Goal: Task Accomplishment & Management: Complete application form

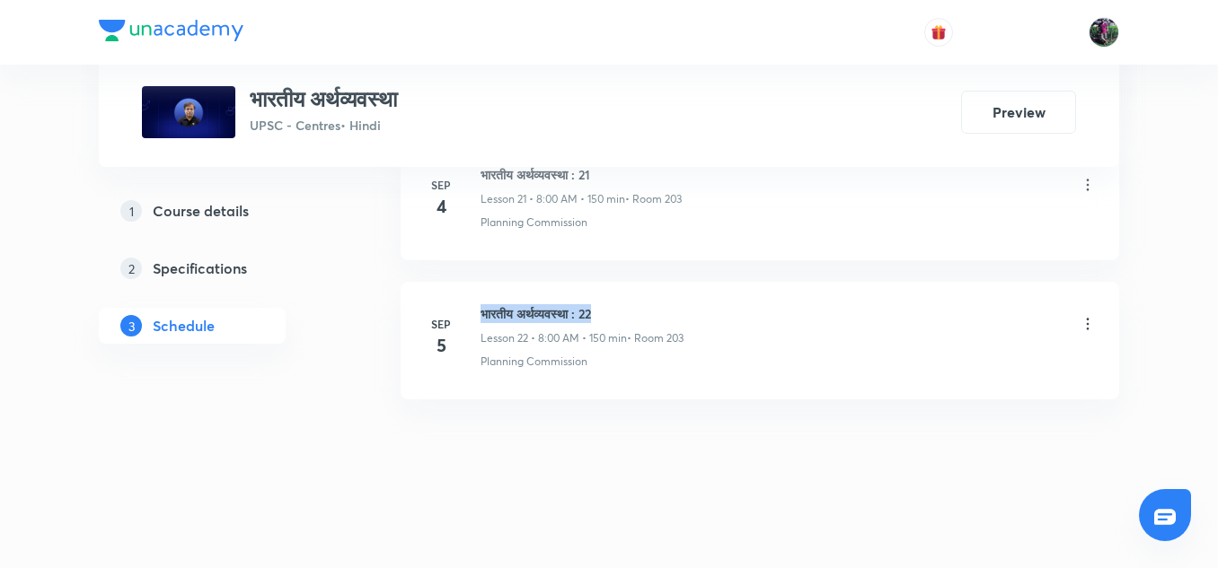
drag, startPoint x: 480, startPoint y: 310, endPoint x: 640, endPoint y: 319, distance: 160.1
click at [640, 319] on h6 "भारतीय अर्थव्यवस्था : 22" at bounding box center [581, 313] width 203 height 19
copy h6 "भारतीय अर्थव्यवस्था : 22"
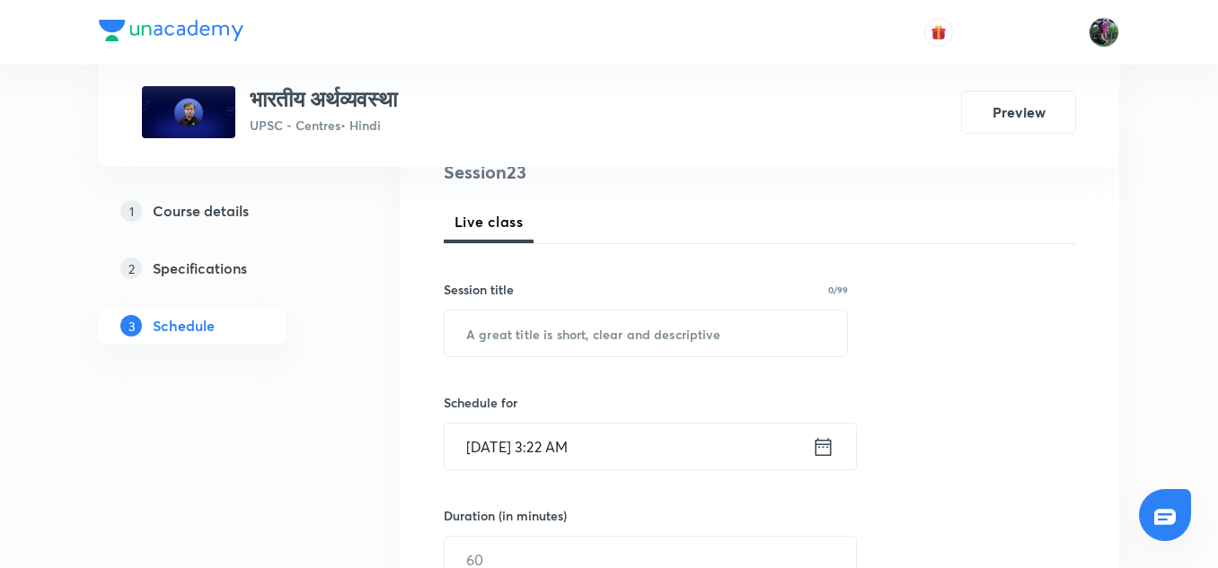
scroll to position [231, 0]
click at [543, 332] on input "text" at bounding box center [645, 332] width 402 height 46
paste input "भारतीय अर्थव्यवस्था : 22"
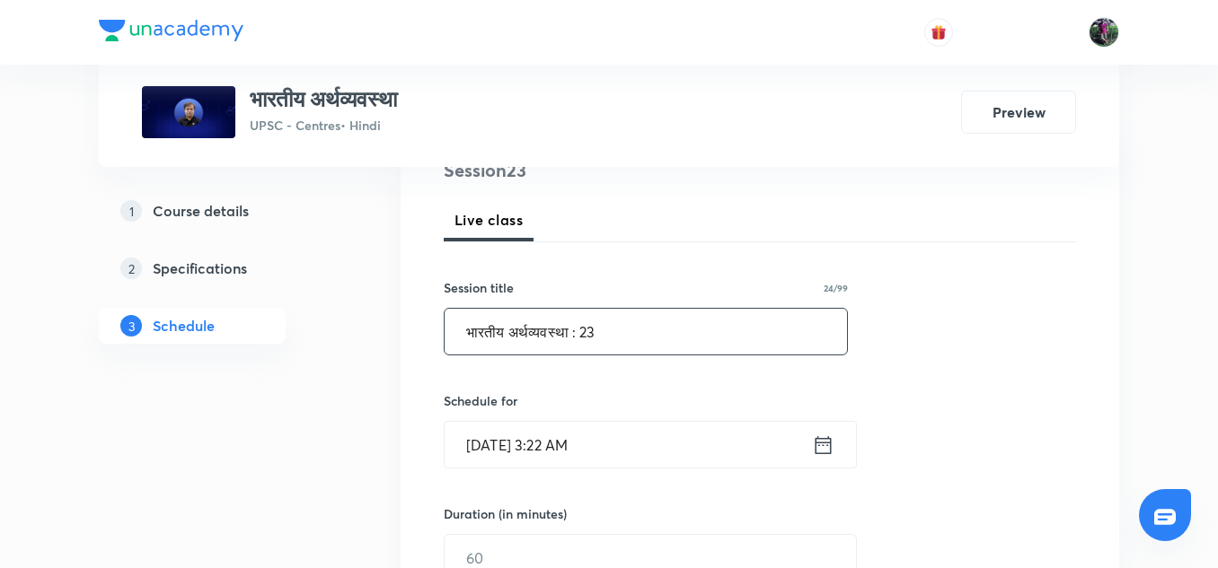
type input "भारतीय अर्थव्यवस्था : 23"
click at [531, 444] on input "Sep 6, 2025, 3:22 AM" at bounding box center [627, 445] width 367 height 46
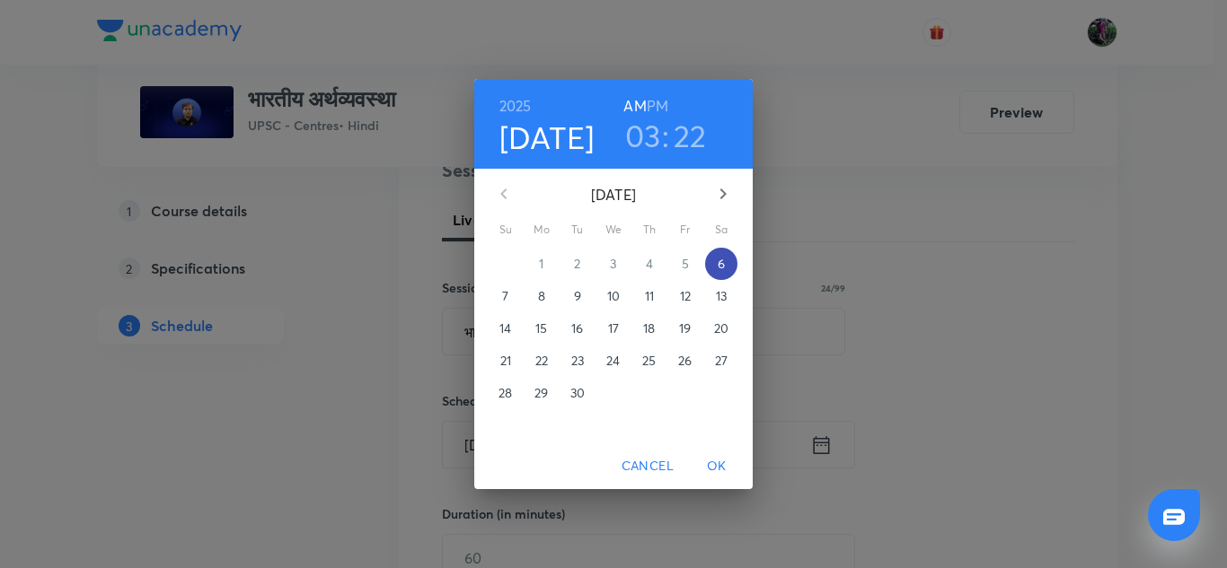
click at [721, 263] on p "6" at bounding box center [720, 264] width 7 height 18
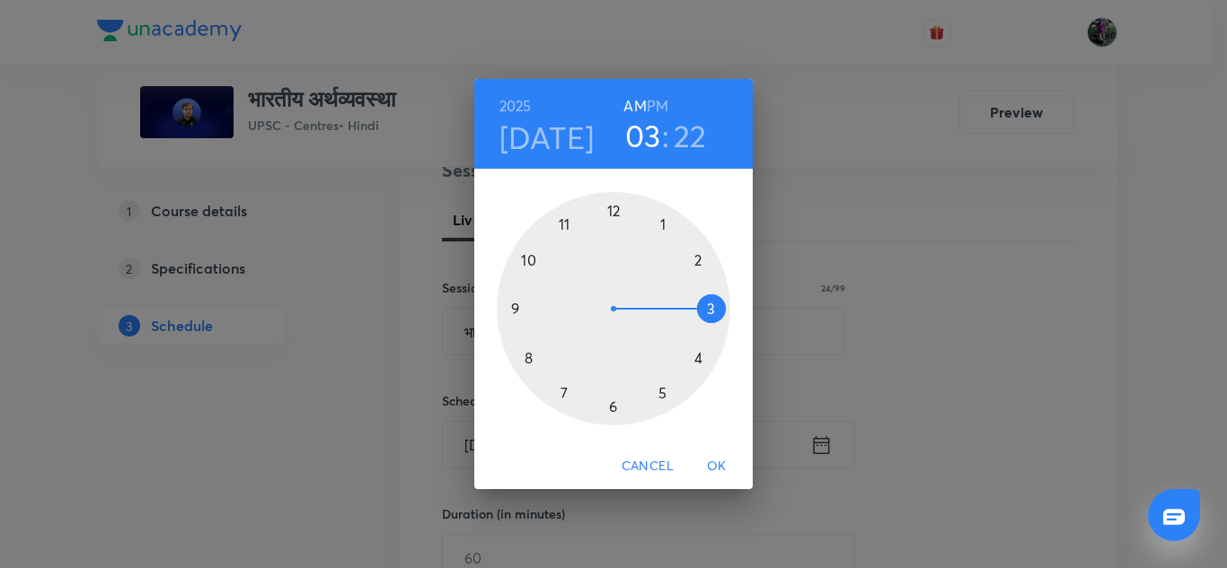
click at [529, 359] on div at bounding box center [613, 308] width 233 height 233
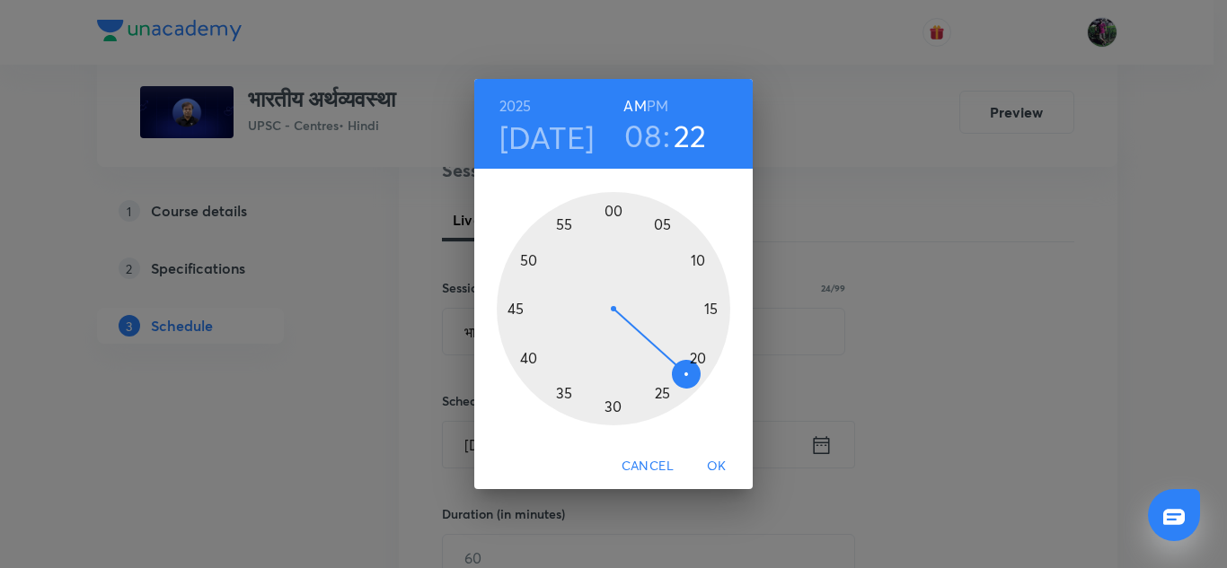
click at [612, 210] on div at bounding box center [613, 308] width 233 height 233
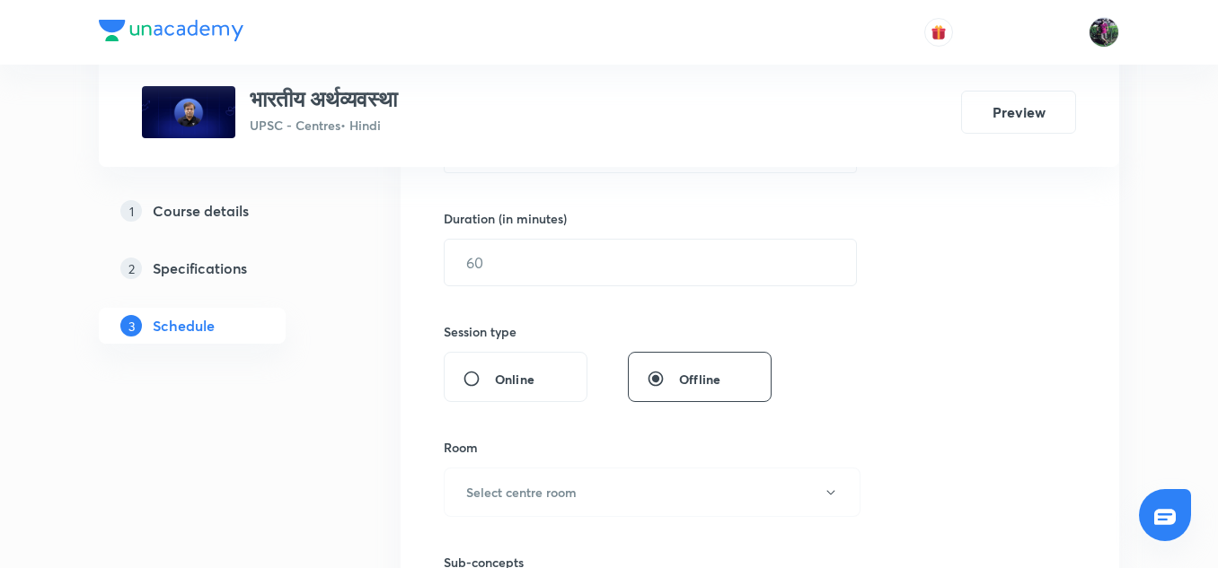
scroll to position [527, 0]
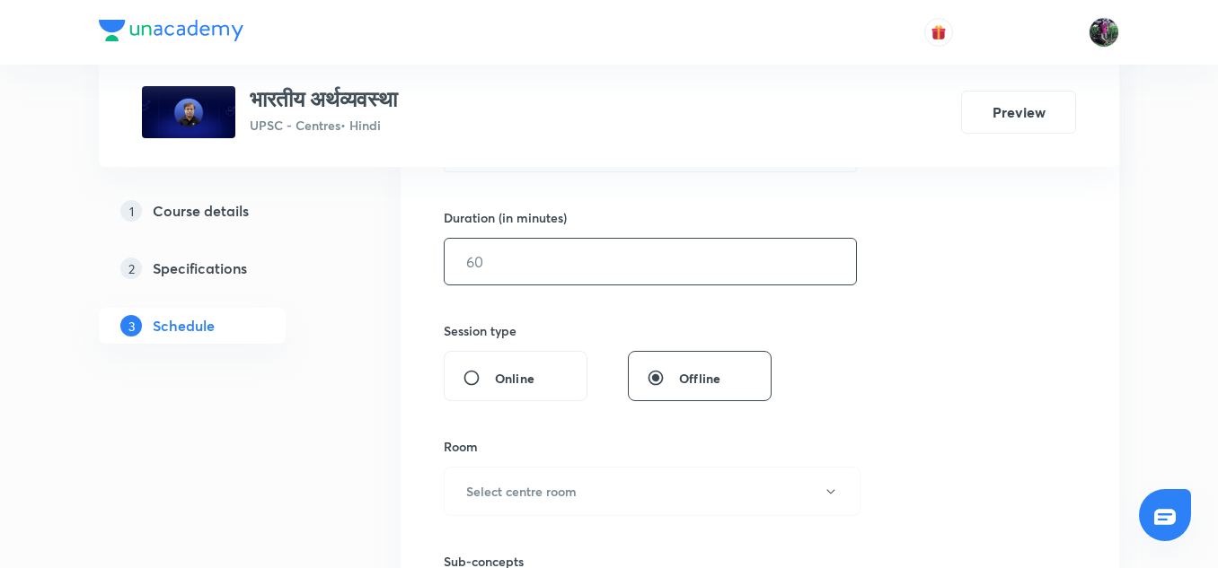
click at [500, 265] on input "text" at bounding box center [649, 262] width 411 height 46
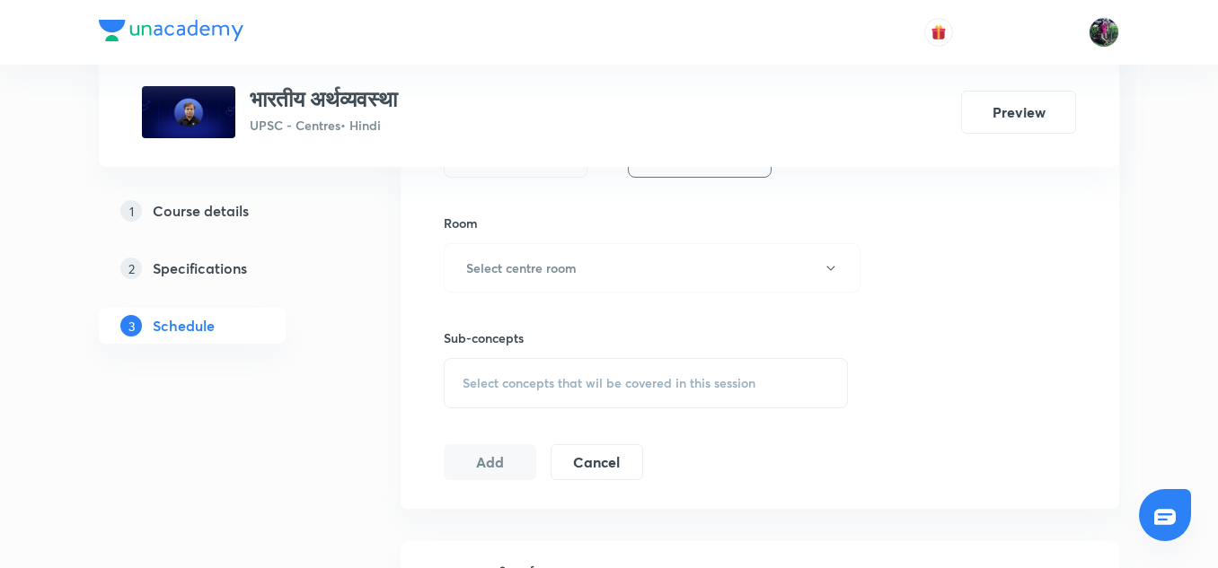
scroll to position [760, 0]
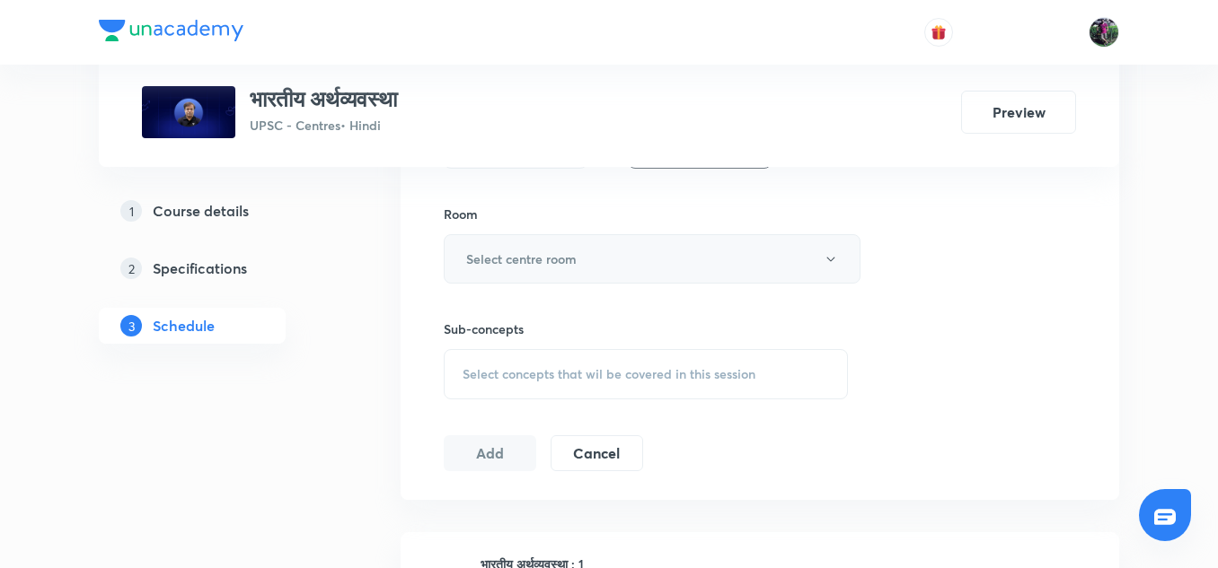
type input "150"
click at [538, 258] on h6 "Select centre room" at bounding box center [521, 259] width 110 height 19
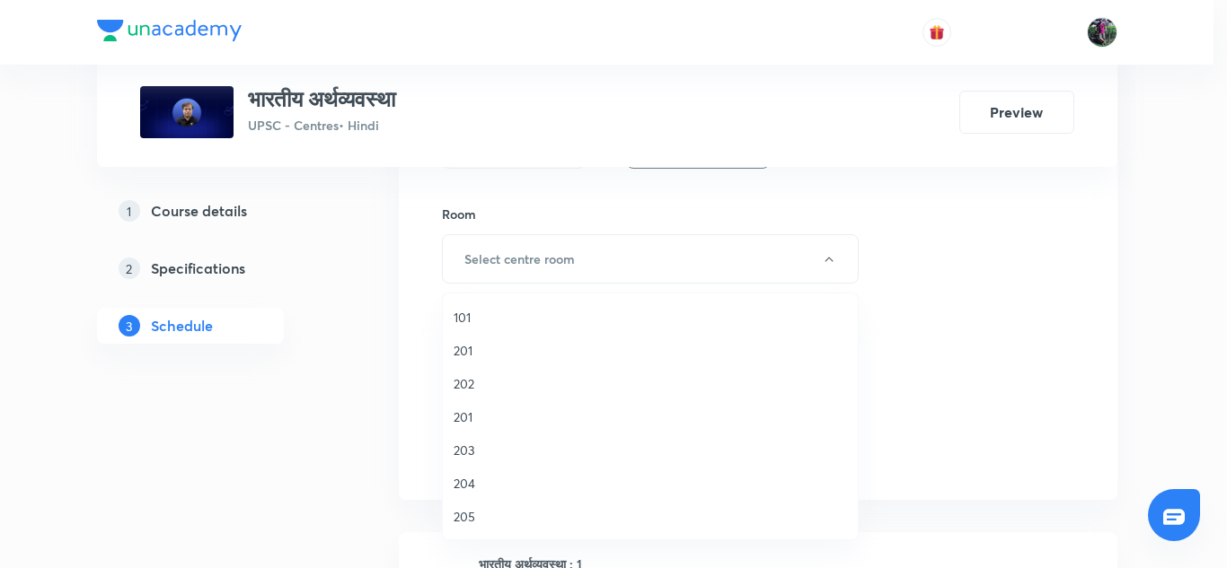
click at [460, 453] on span "203" at bounding box center [649, 450] width 393 height 19
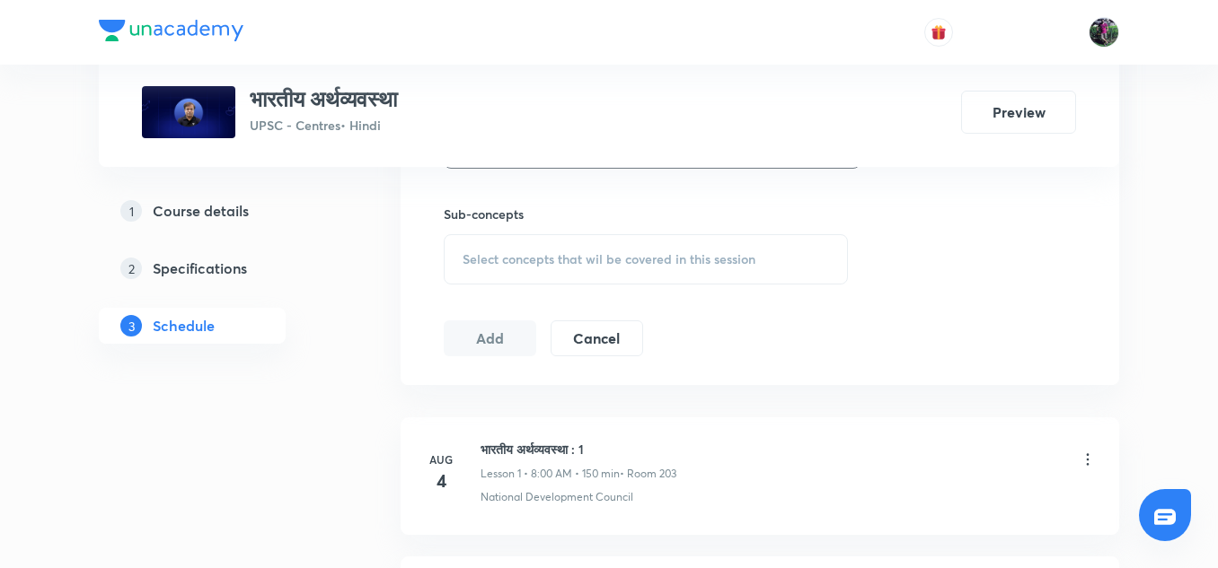
scroll to position [876, 0]
click at [580, 259] on span "Select concepts that wil be covered in this session" at bounding box center [608, 258] width 293 height 14
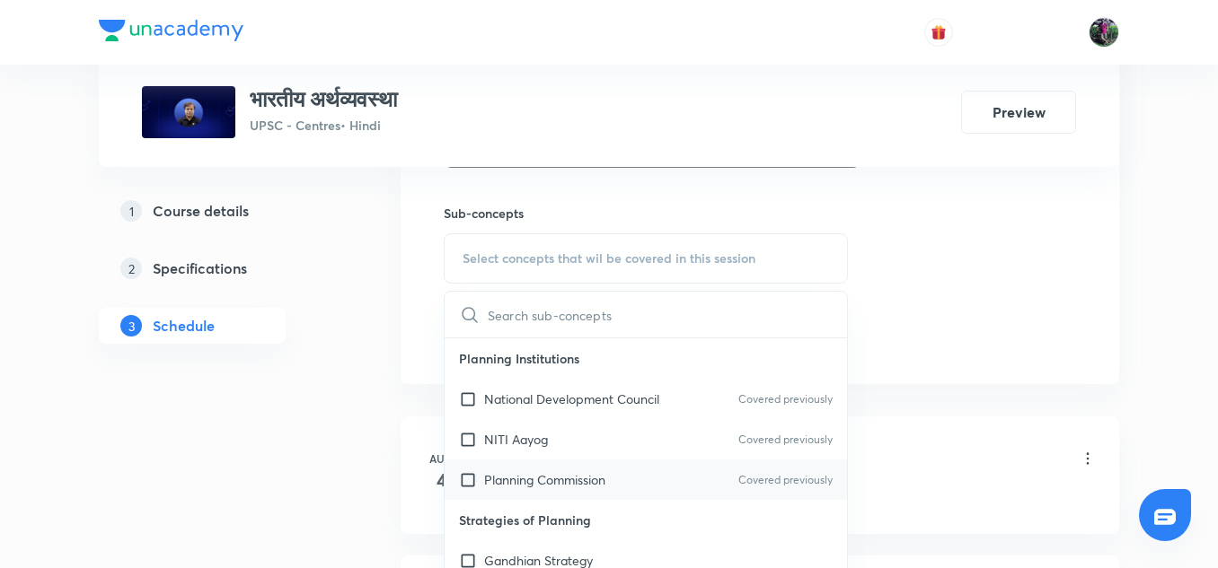
click at [536, 472] on p "Planning Commission" at bounding box center [544, 480] width 121 height 19
checkbox input "true"
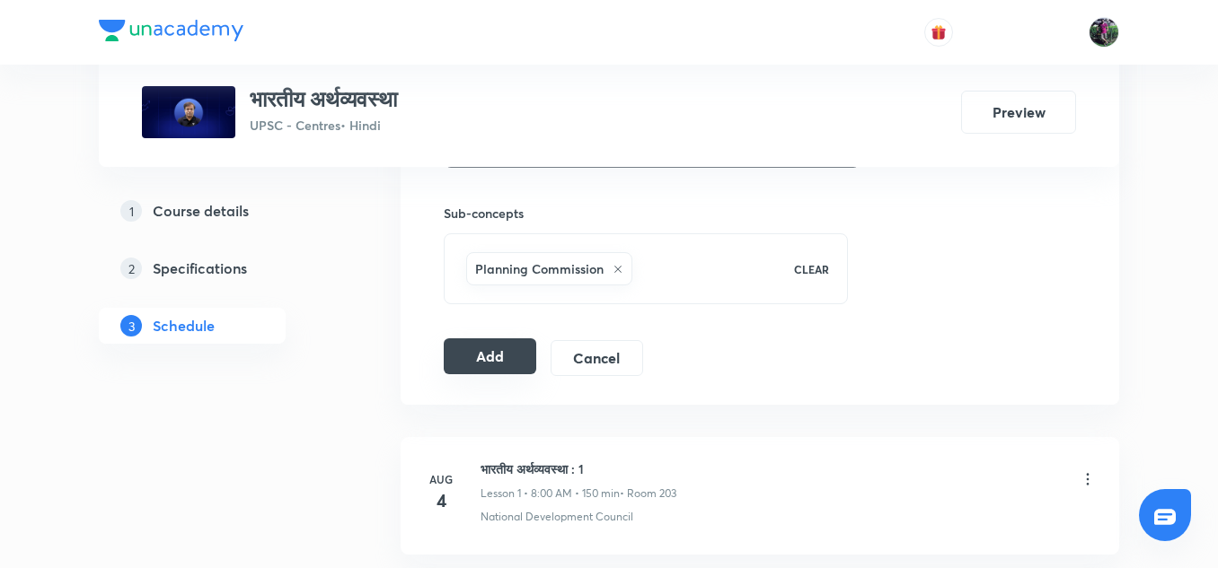
click at [497, 354] on button "Add" at bounding box center [490, 357] width 92 height 36
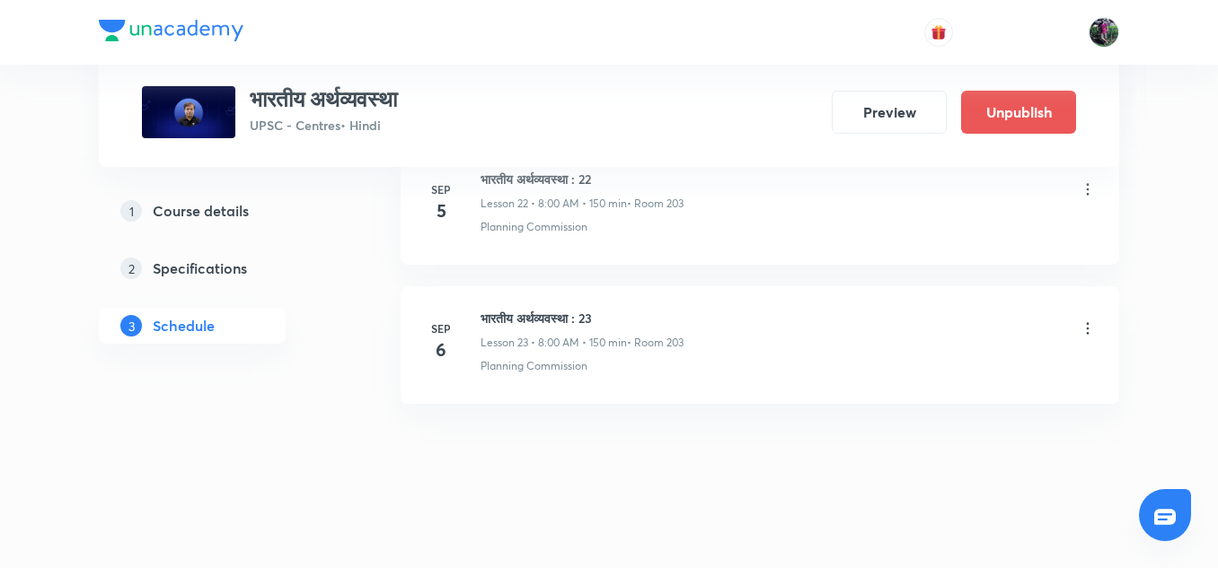
scroll to position [3247, 0]
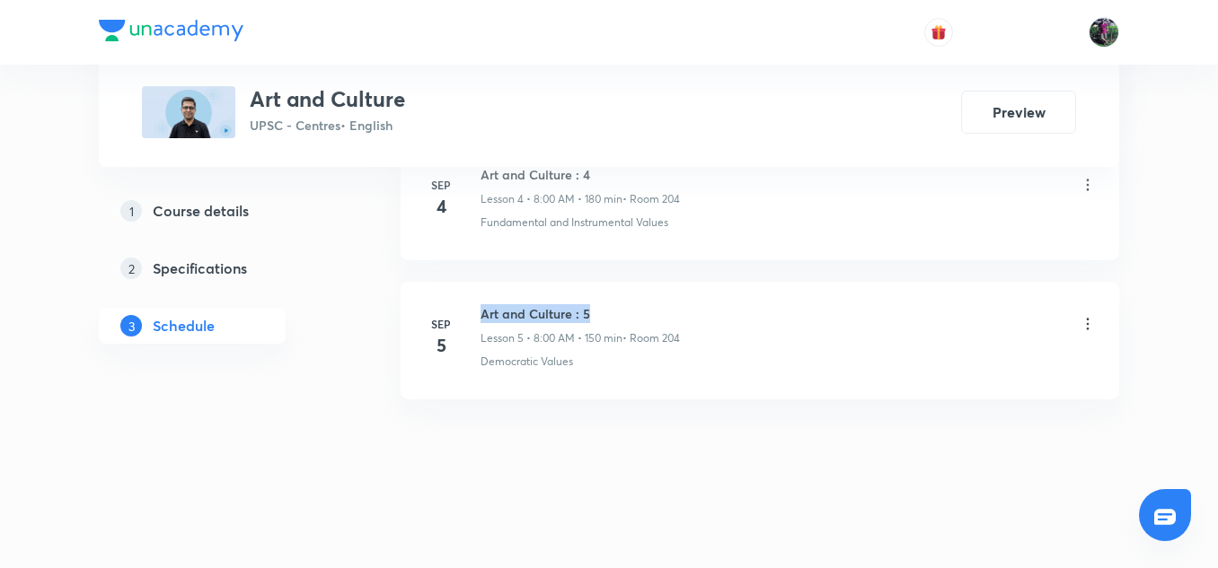
drag, startPoint x: 482, startPoint y: 314, endPoint x: 625, endPoint y: 305, distance: 143.1
click at [625, 305] on h6 "Art and Culture : 5" at bounding box center [579, 313] width 199 height 19
copy h6 "Art and Culture : 5"
click at [625, 305] on h6 "Art and Culture : 5" at bounding box center [579, 313] width 199 height 19
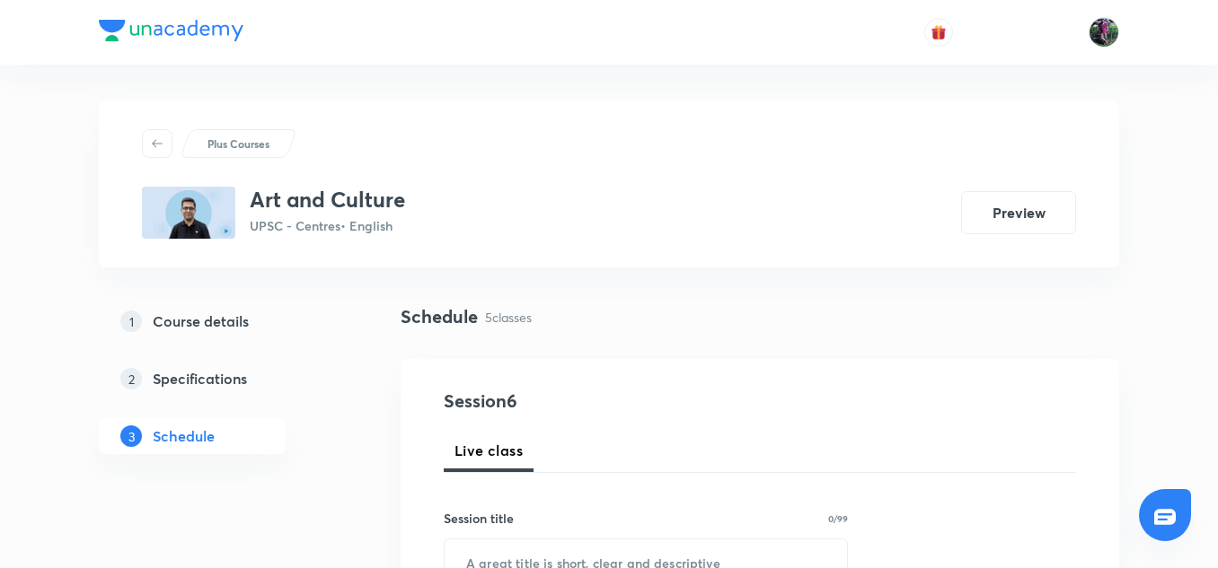
scroll to position [286, 0]
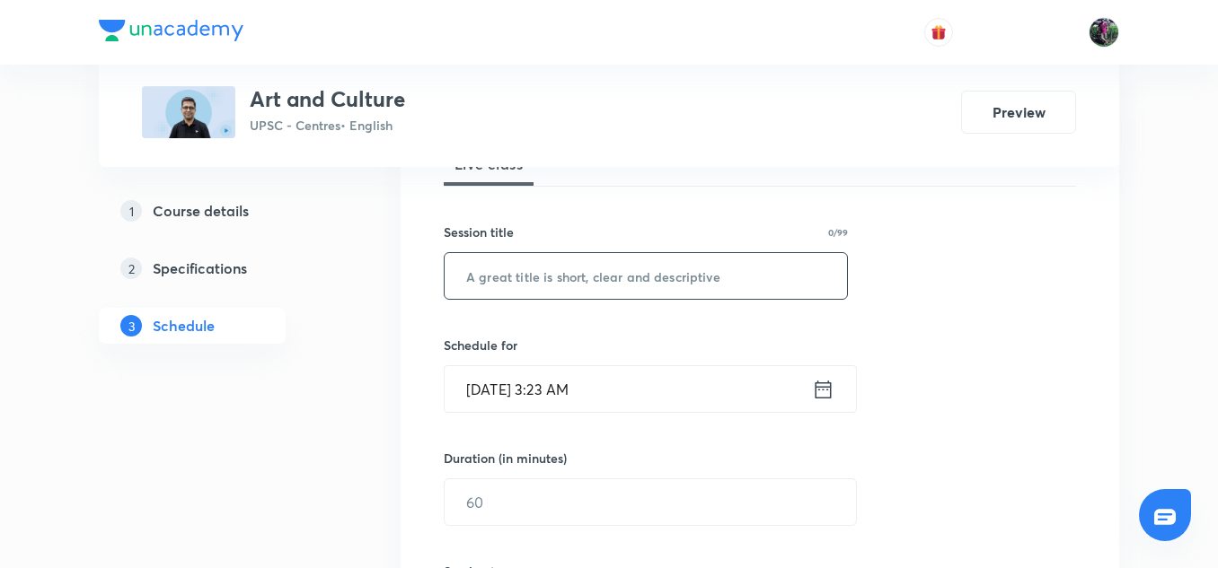
click at [548, 273] on input "text" at bounding box center [645, 276] width 402 height 46
paste input "Art and Culture : 5"
type input "Art and Culture : 6"
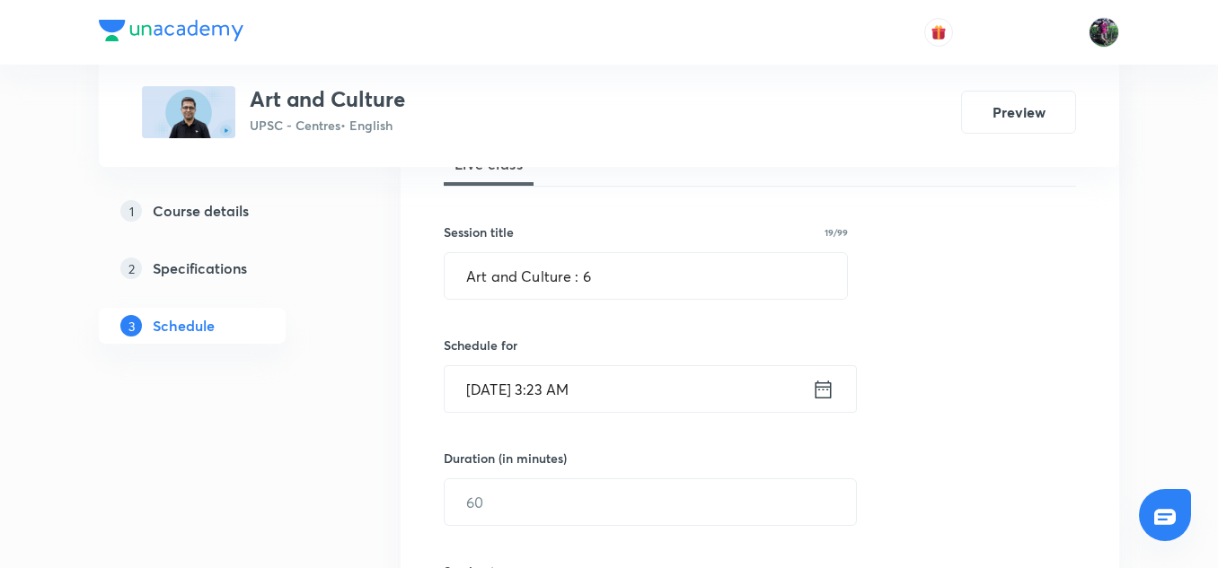
click at [529, 390] on input "Sep 6, 2025, 3:23 AM" at bounding box center [627, 389] width 367 height 46
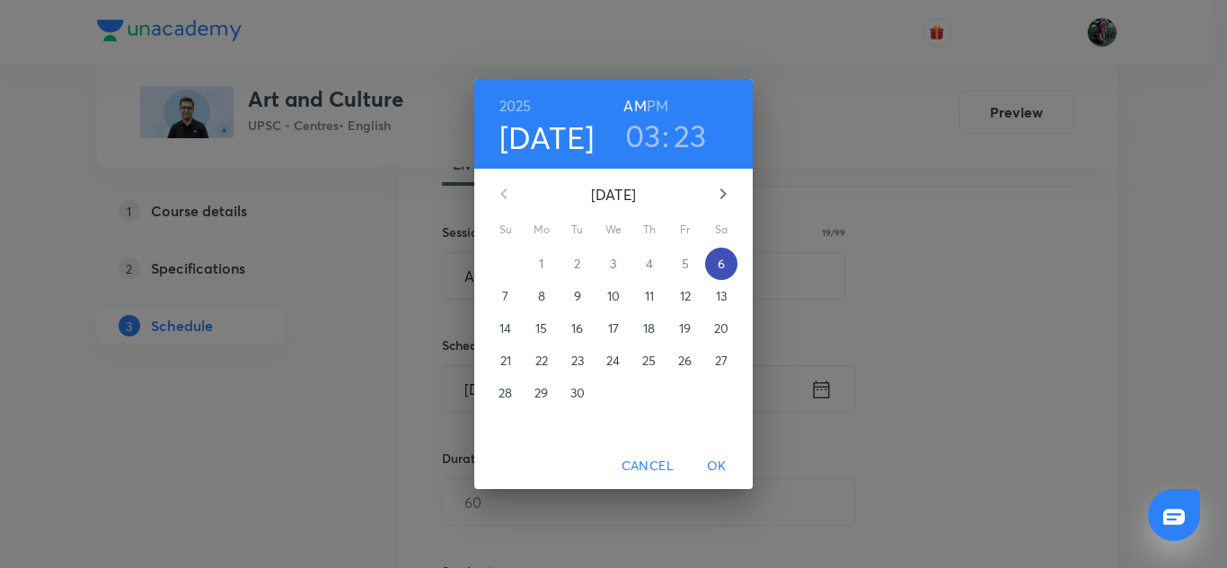
click at [721, 261] on p "6" at bounding box center [720, 264] width 7 height 18
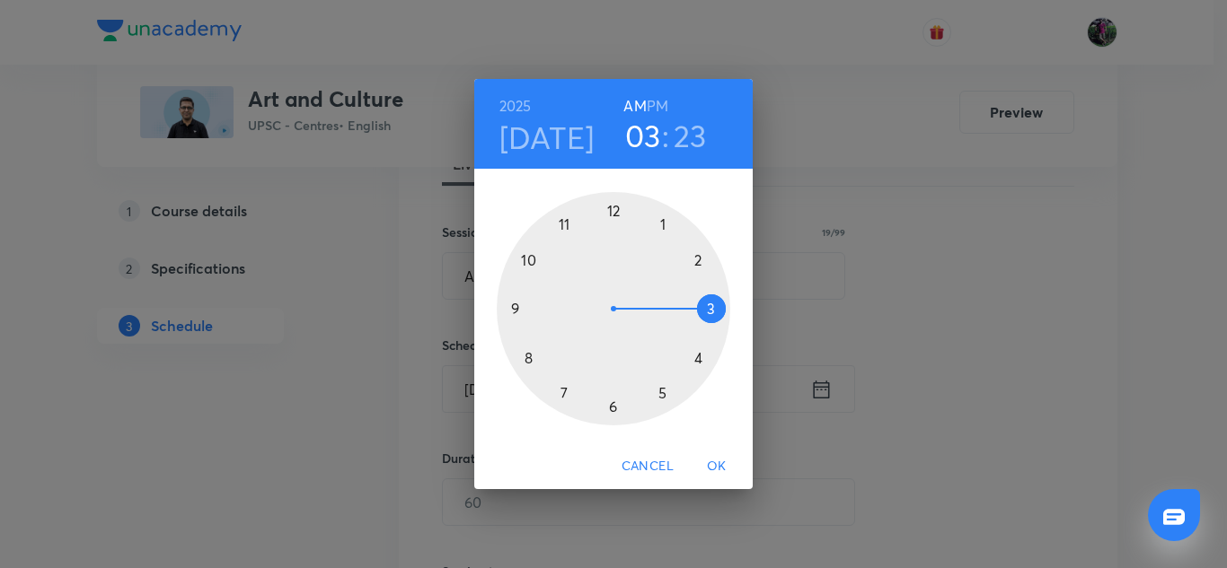
click at [529, 360] on div at bounding box center [613, 308] width 233 height 233
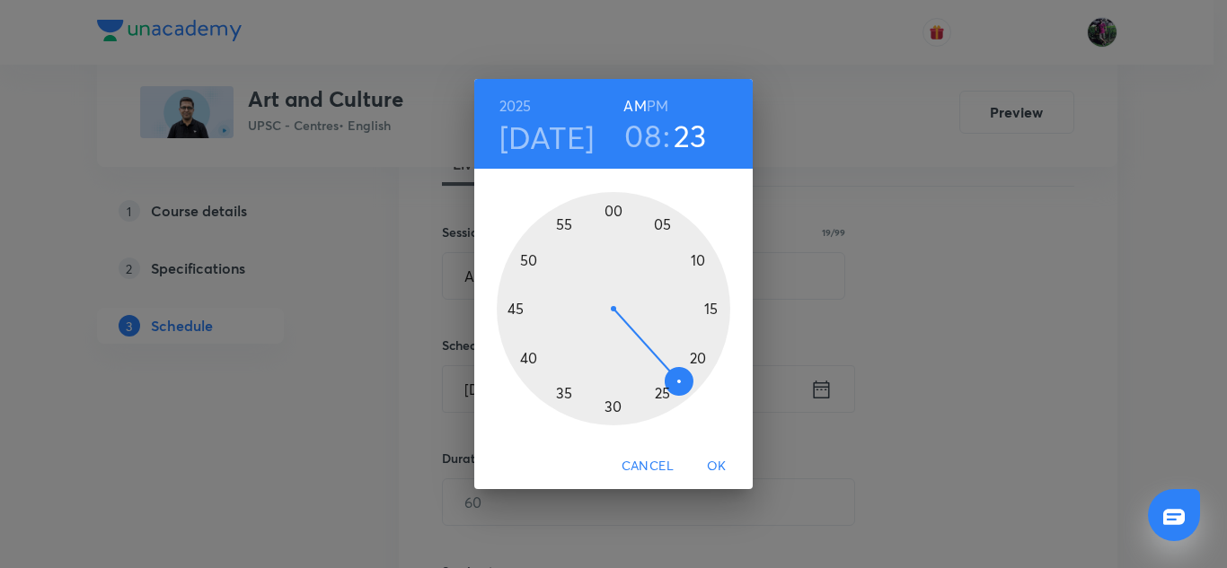
click at [612, 208] on div at bounding box center [613, 308] width 233 height 233
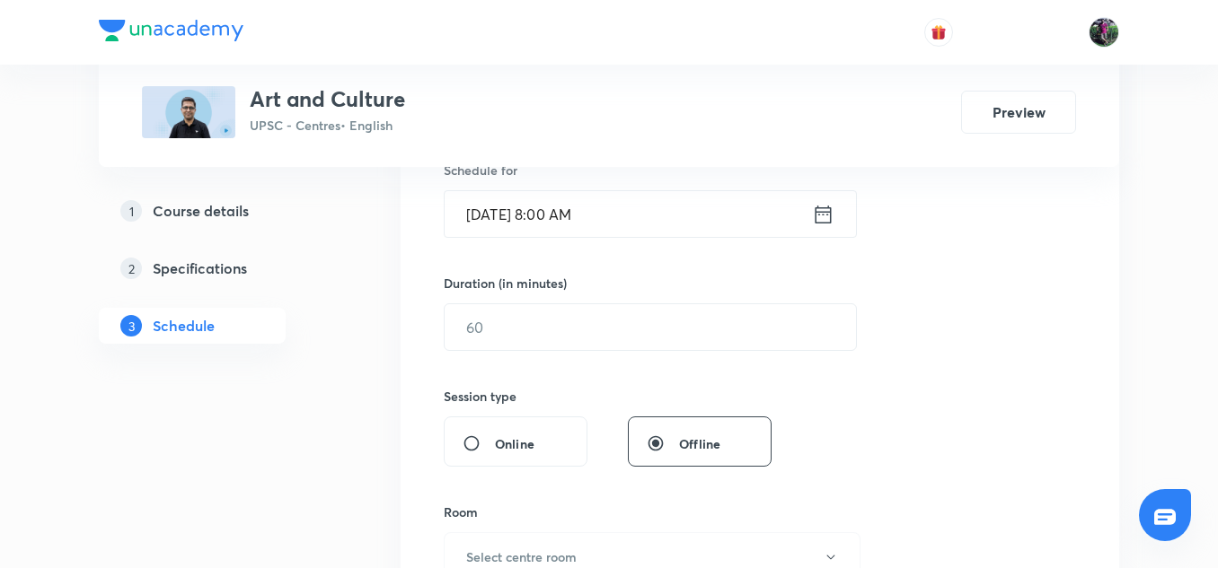
scroll to position [464, 0]
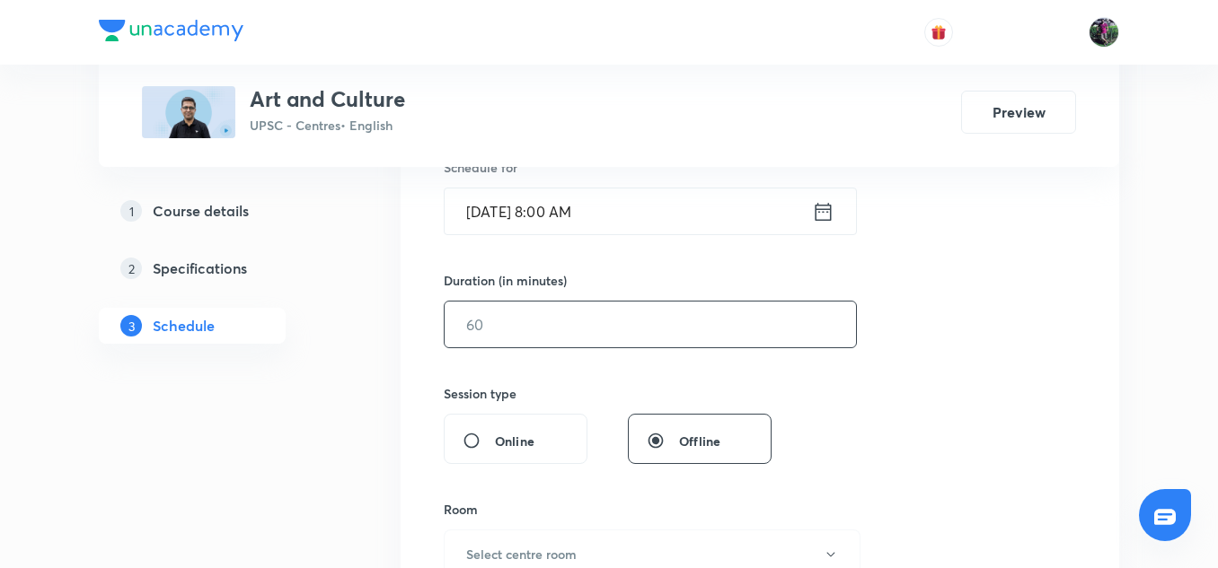
click at [490, 325] on input "text" at bounding box center [649, 325] width 411 height 46
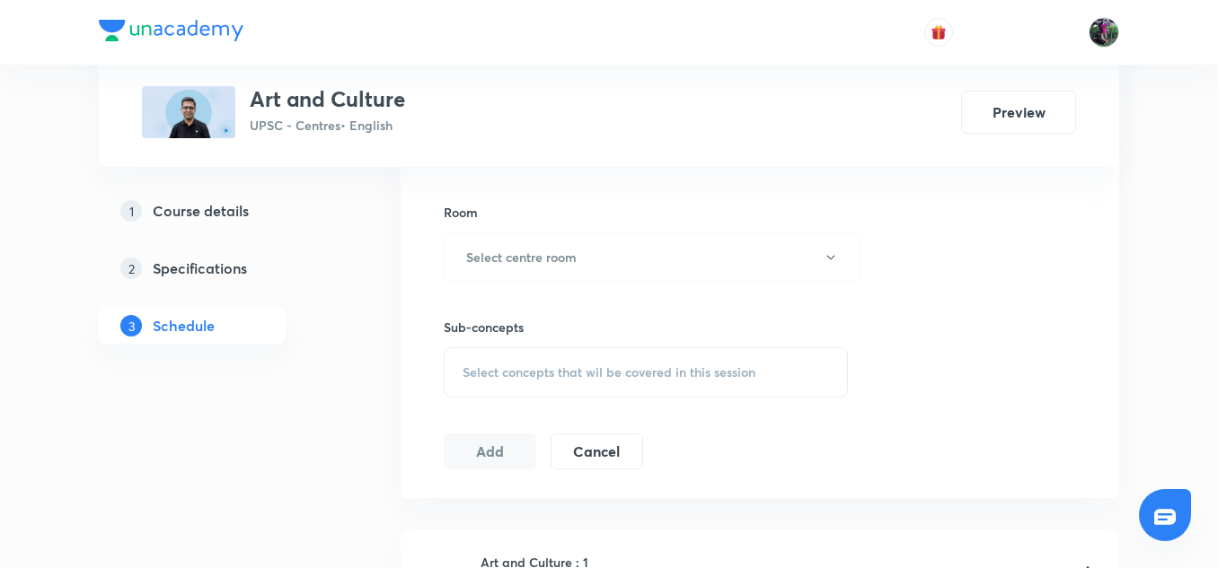
scroll to position [762, 0]
type input "150"
click at [526, 253] on h6 "Select centre room" at bounding box center [521, 256] width 110 height 19
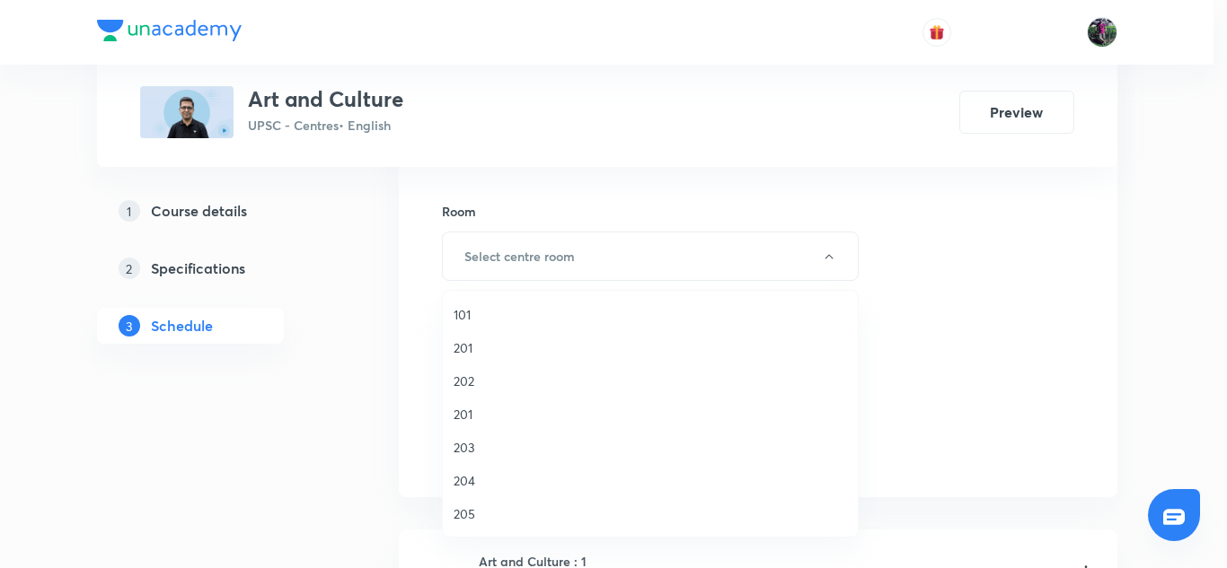
click at [462, 479] on span "204" at bounding box center [649, 480] width 393 height 19
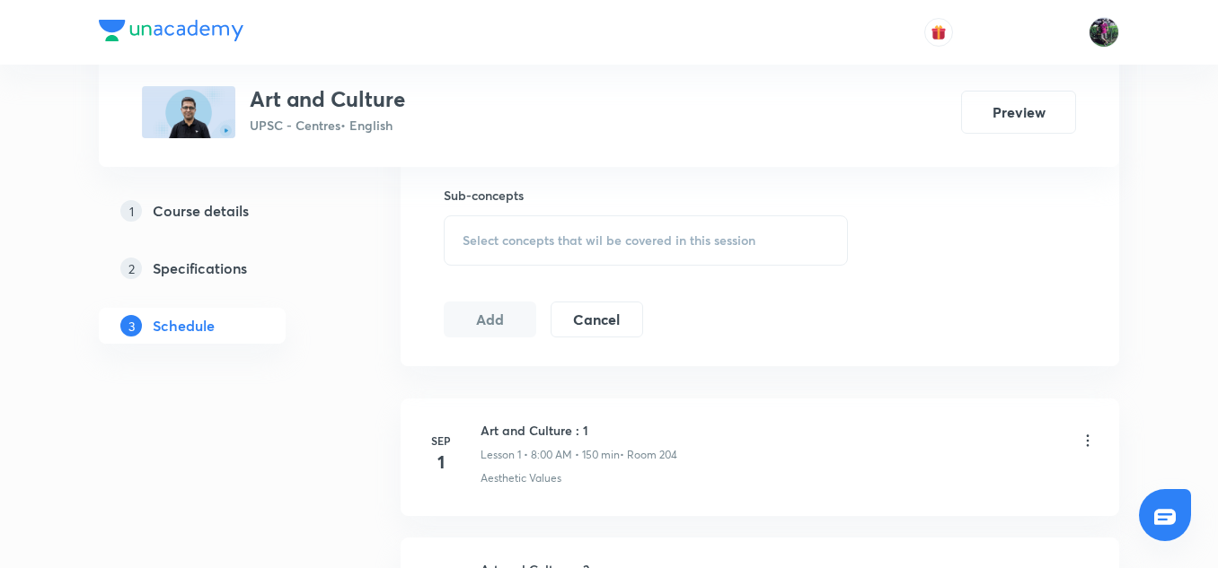
scroll to position [894, 0]
click at [576, 238] on span "Select concepts that wil be covered in this session" at bounding box center [608, 240] width 293 height 14
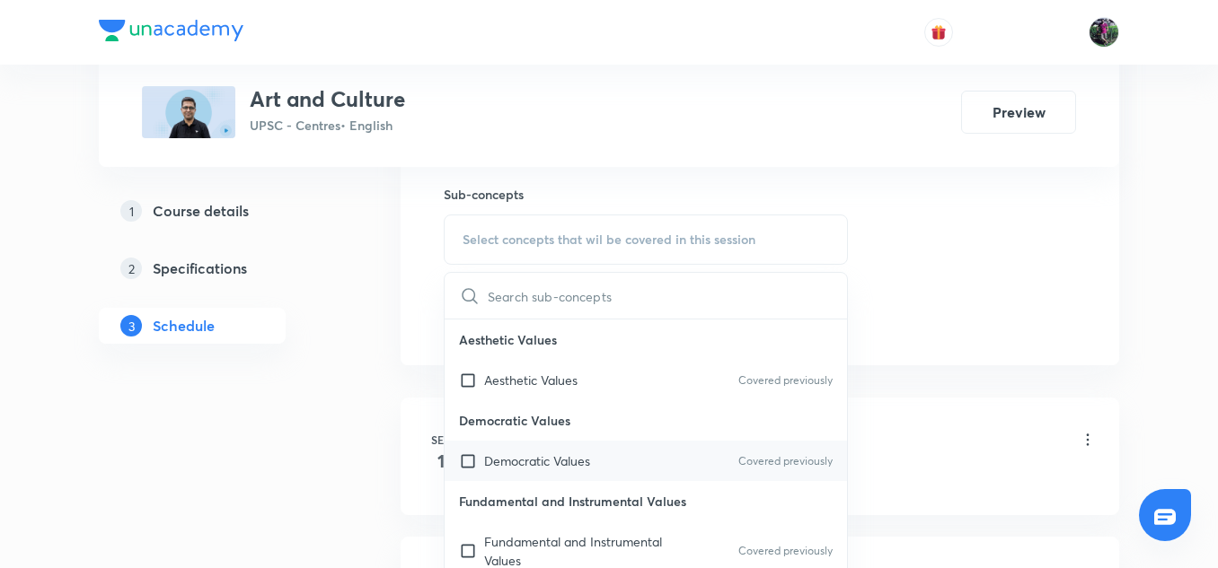
click at [532, 459] on p "Democratic Values" at bounding box center [537, 461] width 106 height 19
checkbox input "true"
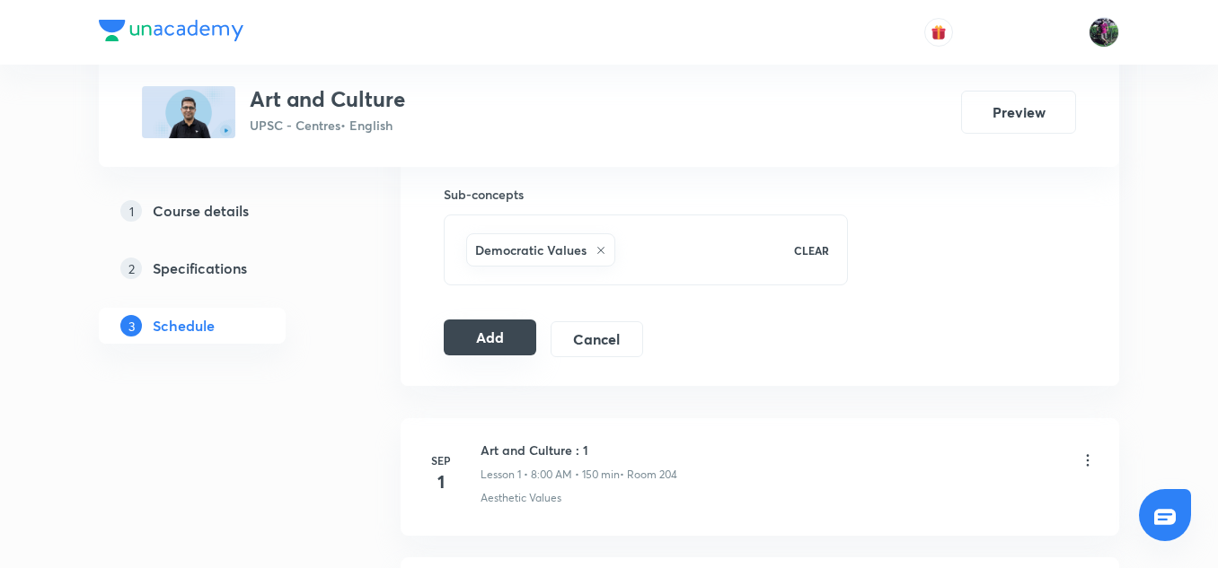
click at [488, 336] on button "Add" at bounding box center [490, 338] width 92 height 36
click at [488, 336] on button "Add" at bounding box center [490, 339] width 92 height 36
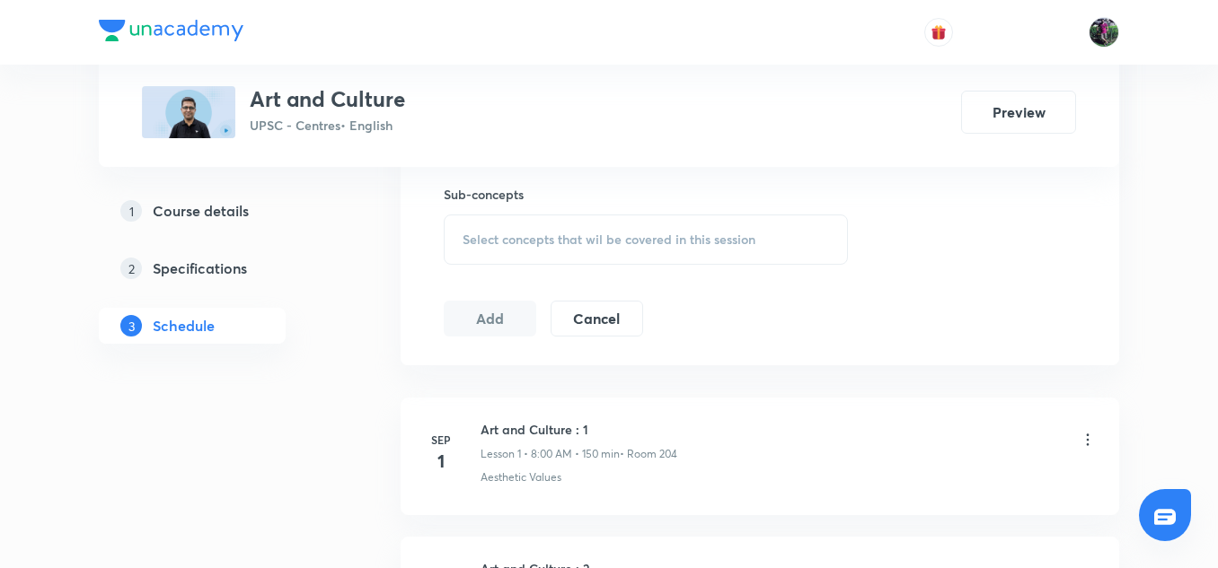
scroll to position [742, 0]
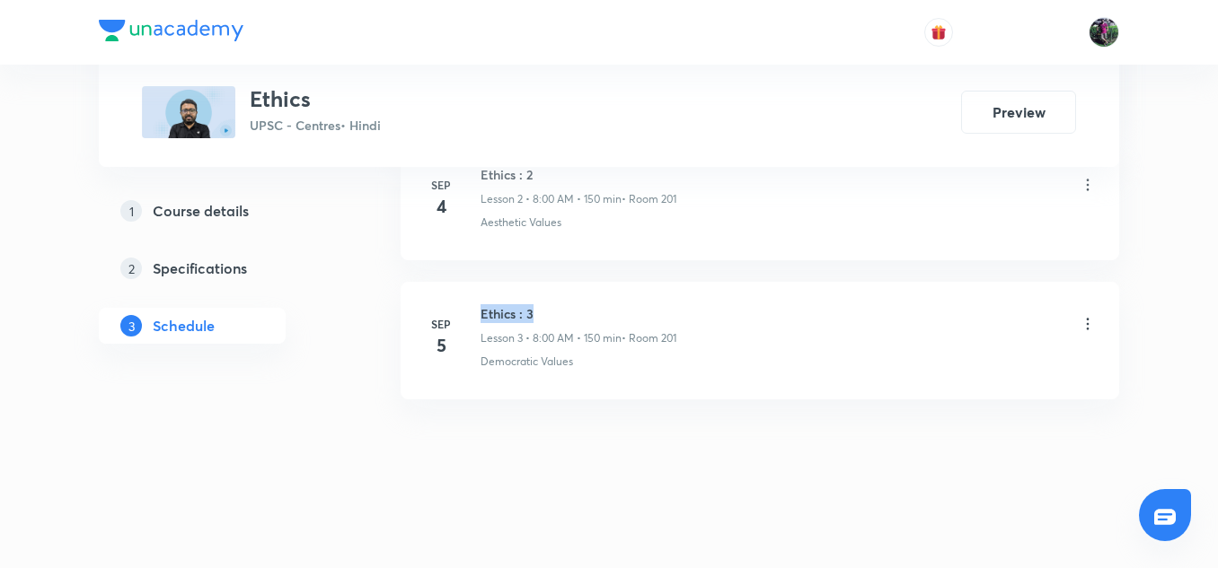
drag, startPoint x: 481, startPoint y: 313, endPoint x: 566, endPoint y: 308, distance: 84.6
click at [566, 308] on h6 "Ethics : 3" at bounding box center [578, 313] width 196 height 19
copy h6 "Ethics : 3"
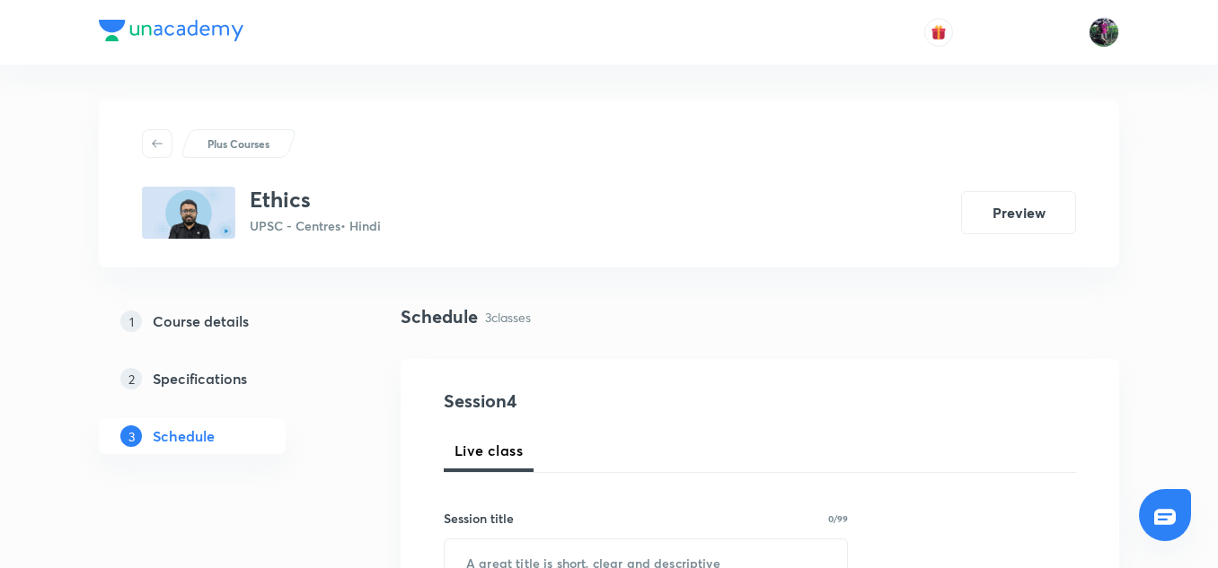
scroll to position [188, 0]
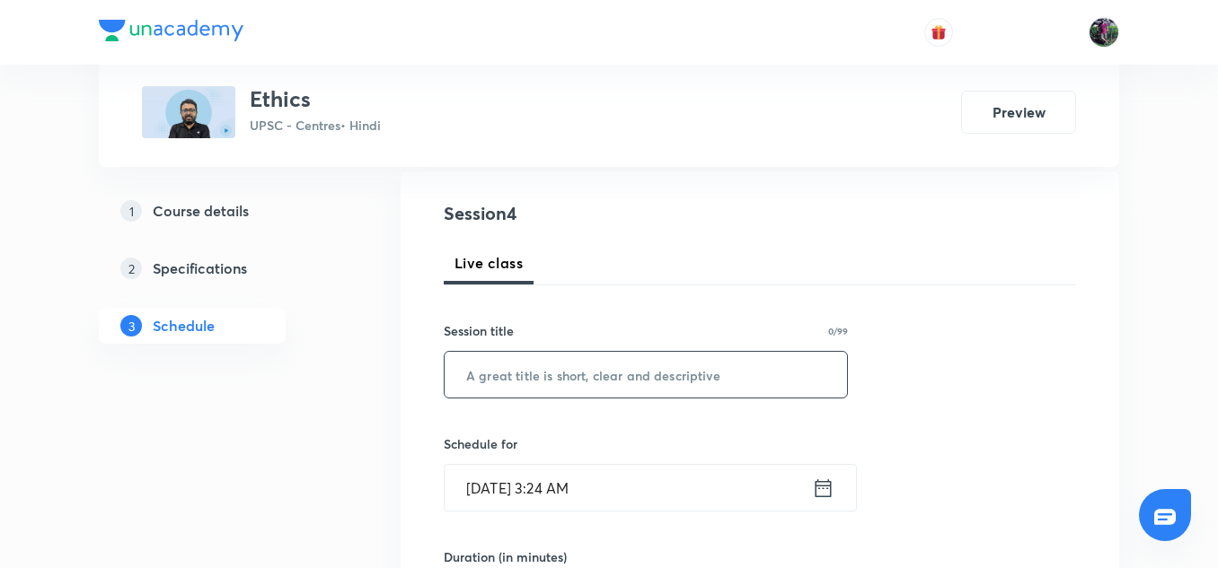
click at [532, 374] on input "text" at bounding box center [645, 375] width 402 height 46
paste input "Ethics : 3"
type input "Ethics : 4"
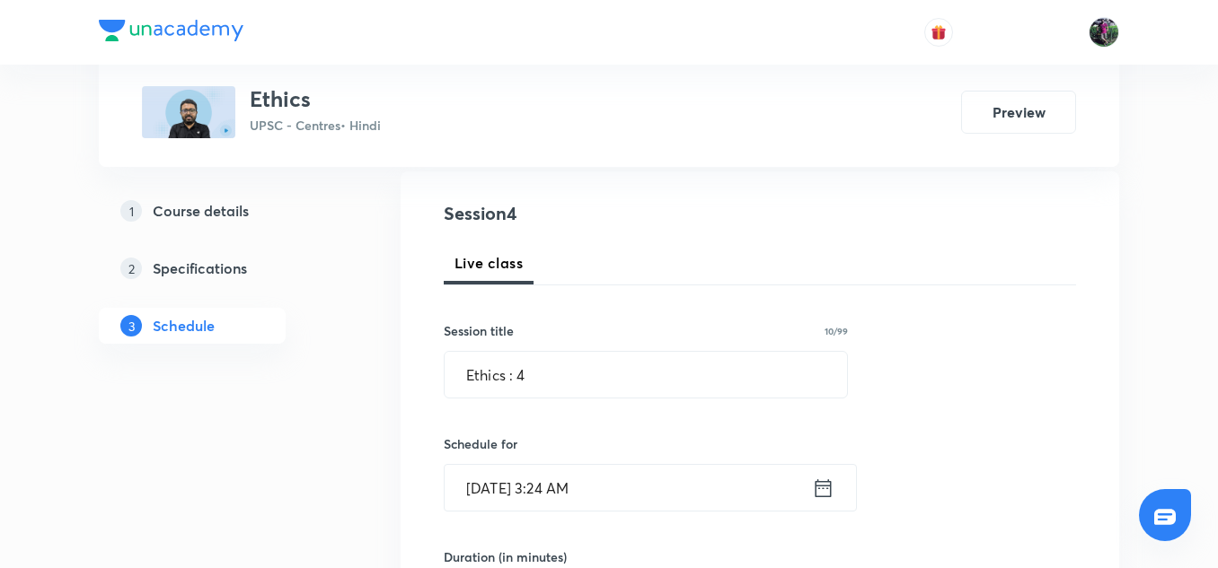
click at [514, 483] on input "Sep 6, 2025, 3:24 AM" at bounding box center [627, 488] width 367 height 46
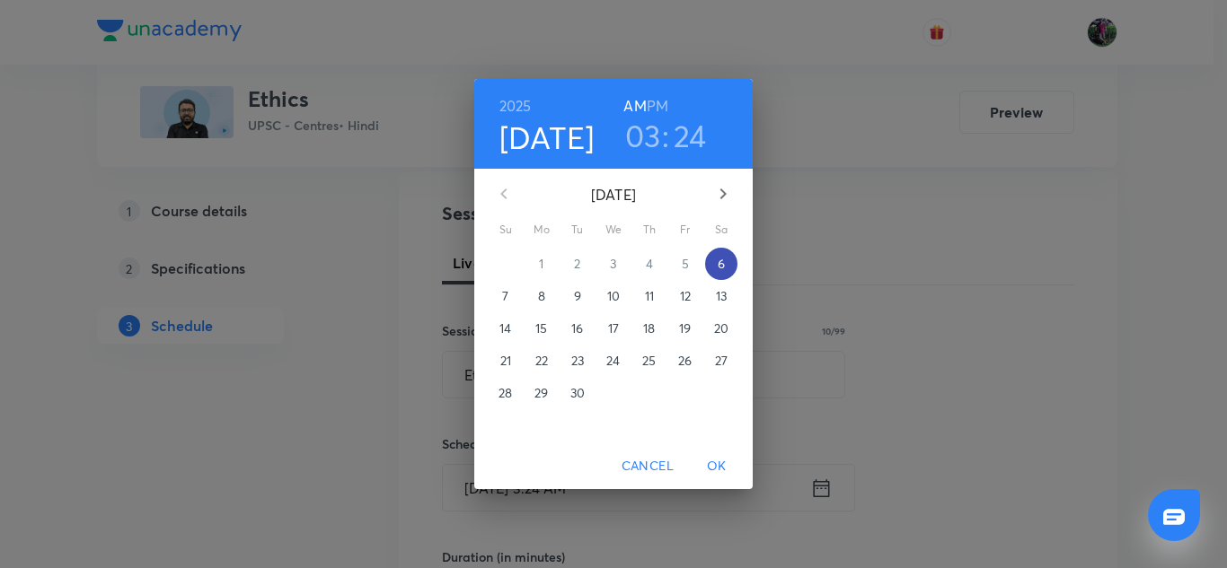
click at [726, 260] on span "6" at bounding box center [721, 264] width 32 height 18
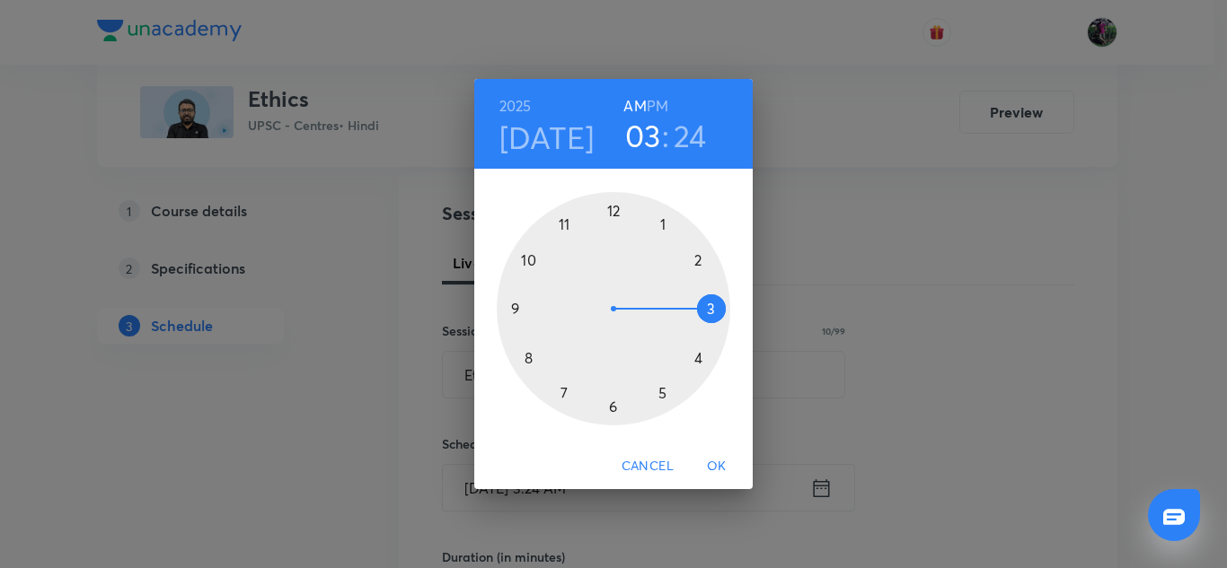
click at [526, 357] on div at bounding box center [613, 308] width 233 height 233
click at [611, 209] on div at bounding box center [613, 308] width 233 height 233
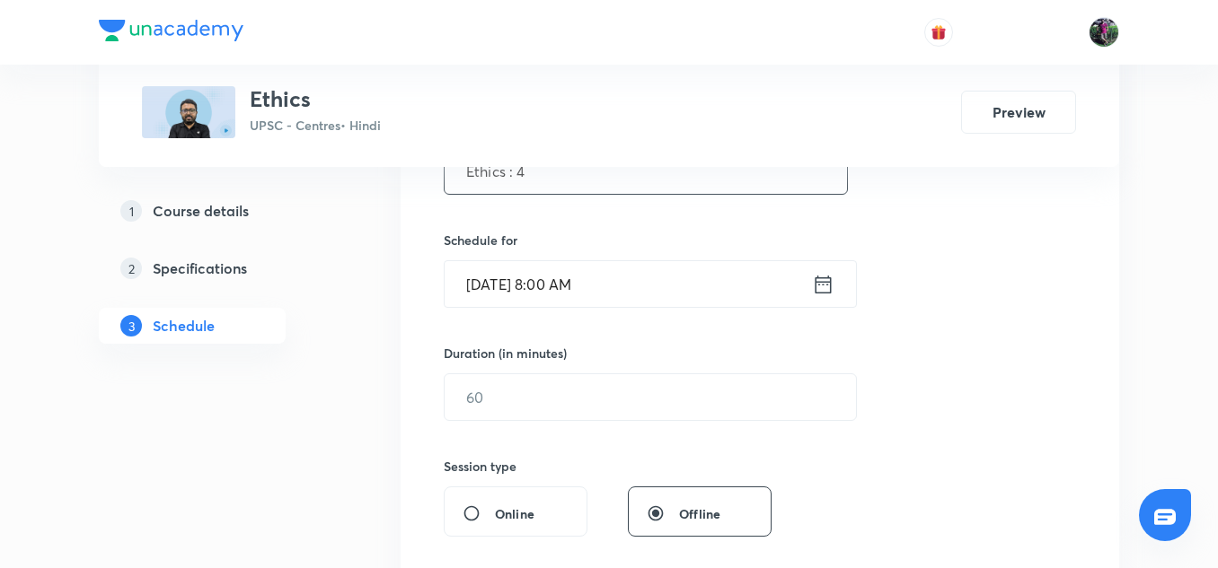
scroll to position [407, 0]
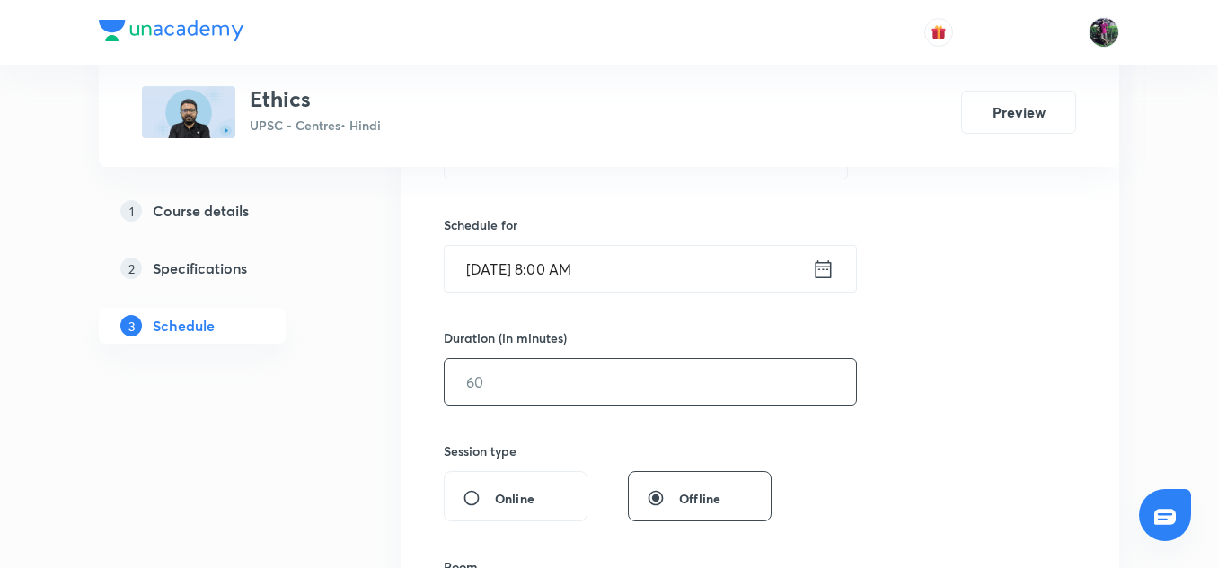
click at [500, 380] on input "text" at bounding box center [649, 382] width 411 height 46
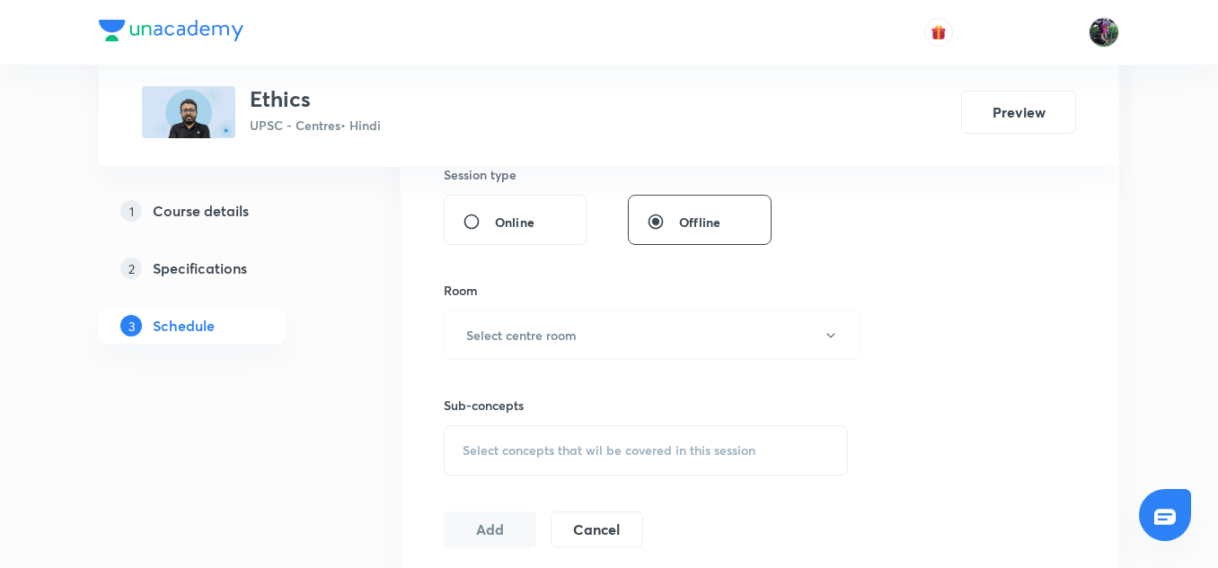
scroll to position [733, 0]
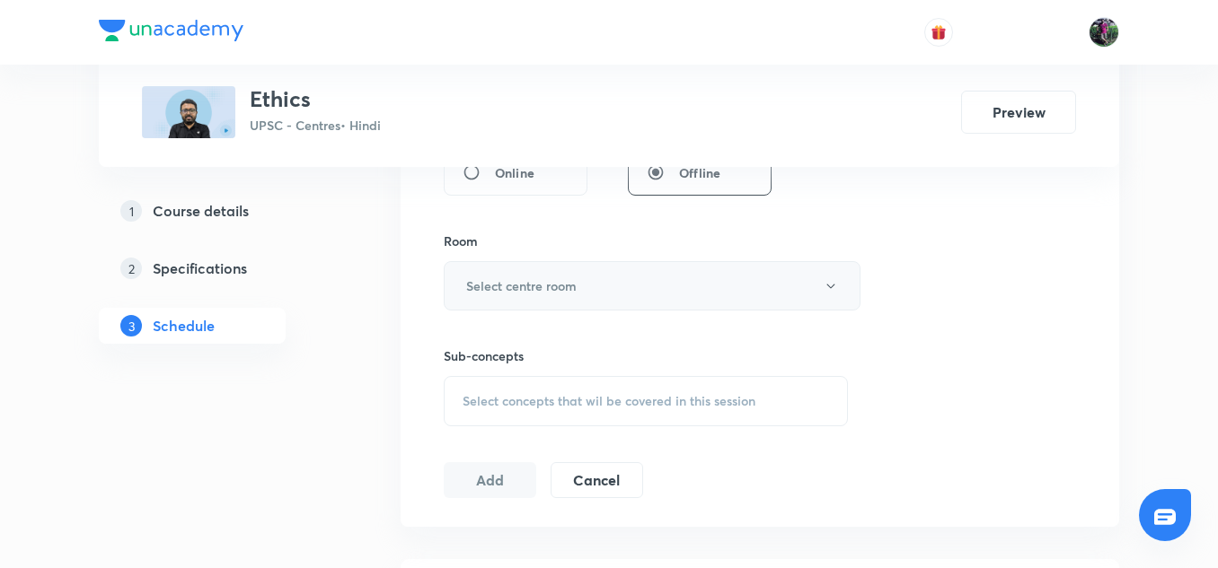
type input "150"
click at [526, 286] on h6 "Select centre room" at bounding box center [521, 286] width 110 height 19
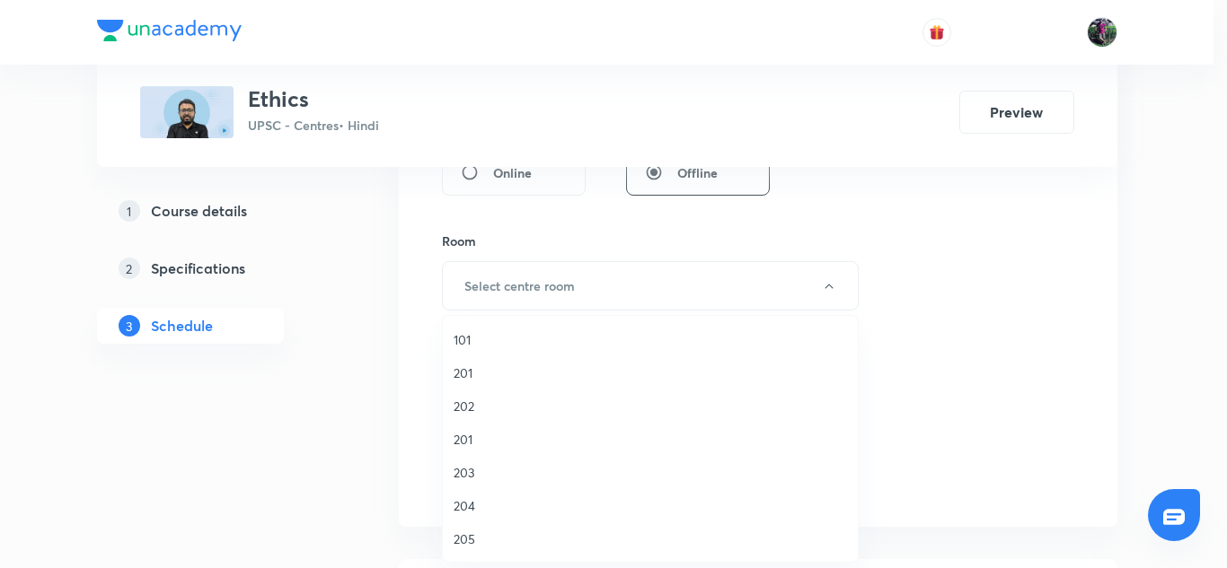
click at [464, 442] on span "201" at bounding box center [649, 439] width 393 height 19
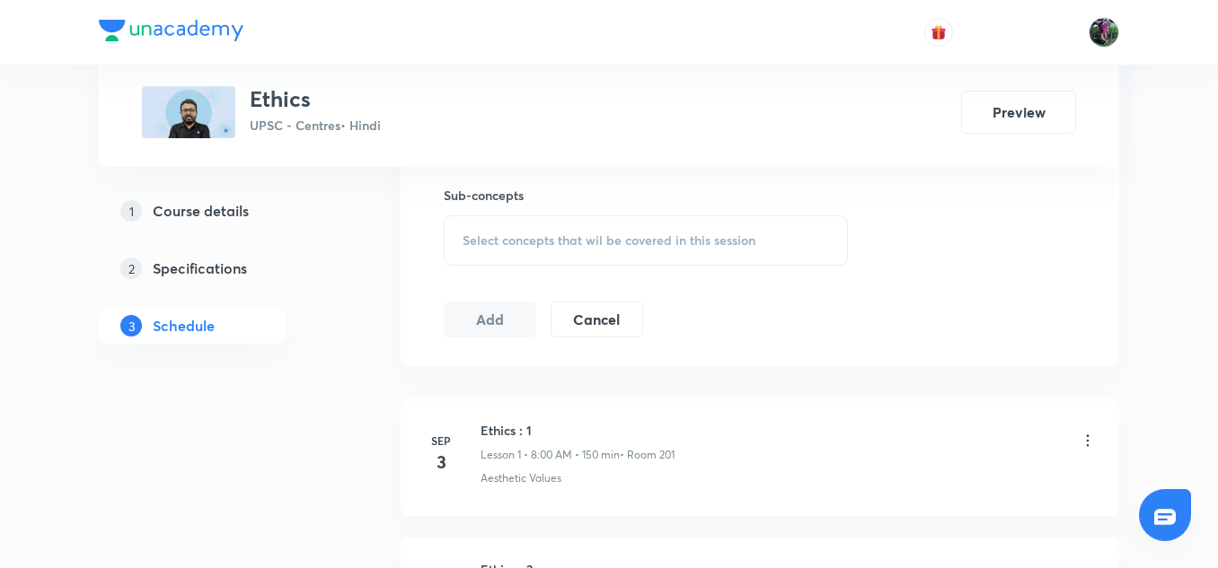
scroll to position [894, 0]
click at [556, 239] on span "Select concepts that wil be covered in this session" at bounding box center [608, 240] width 293 height 14
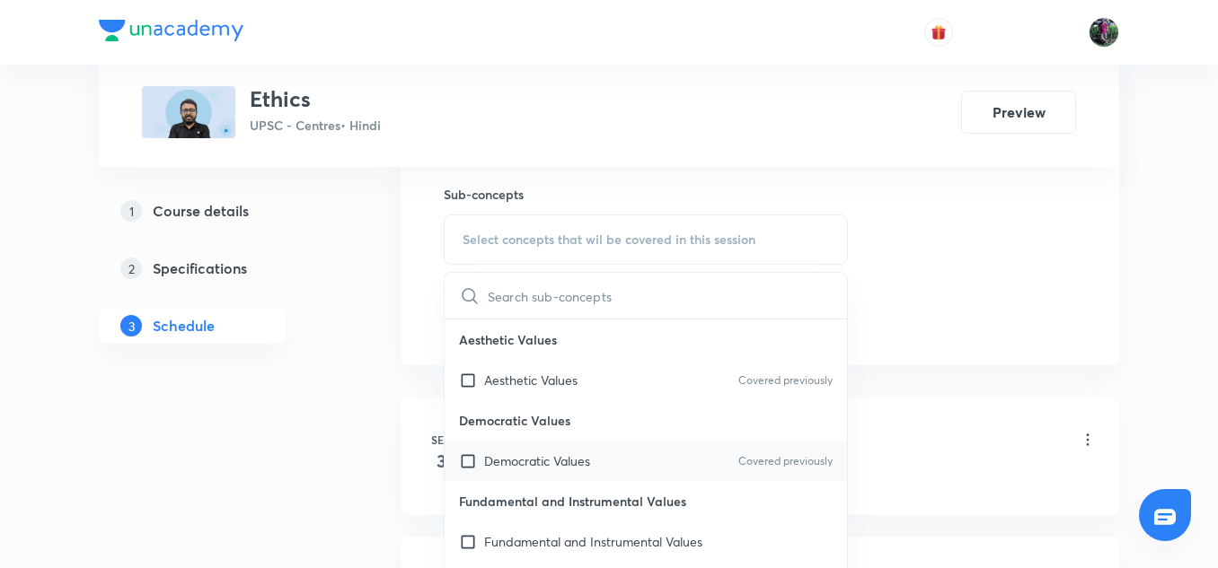
click at [526, 451] on div "Democratic Values Covered previously" at bounding box center [645, 461] width 402 height 40
checkbox input "true"
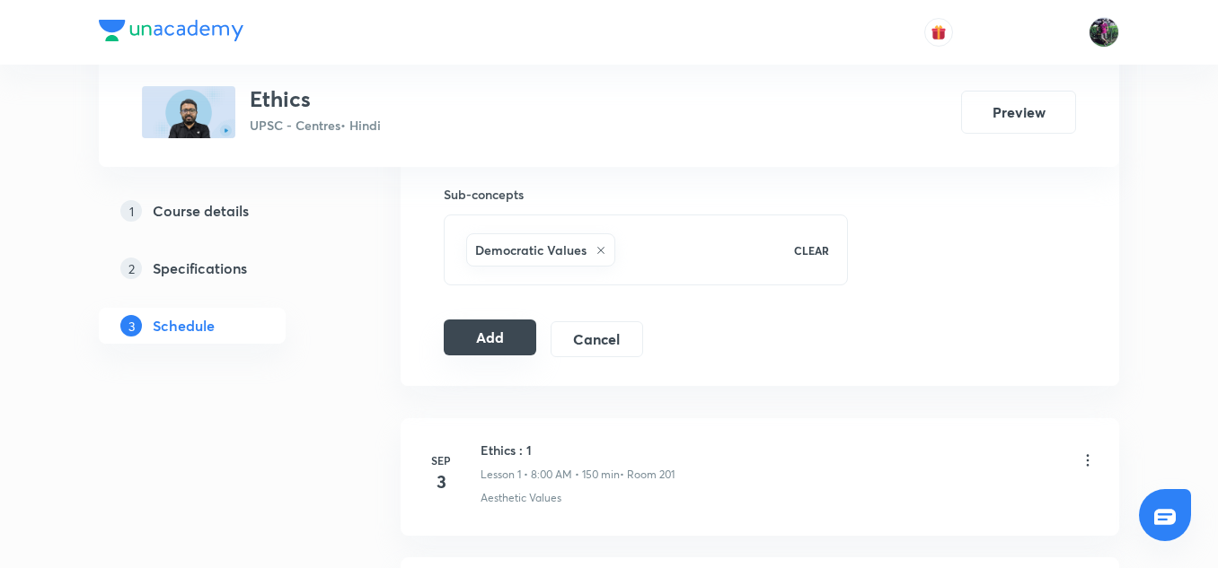
click at [494, 331] on button "Add" at bounding box center [490, 338] width 92 height 36
click at [494, 331] on button "Add" at bounding box center [490, 339] width 92 height 36
click at [488, 330] on button "Add" at bounding box center [490, 338] width 92 height 36
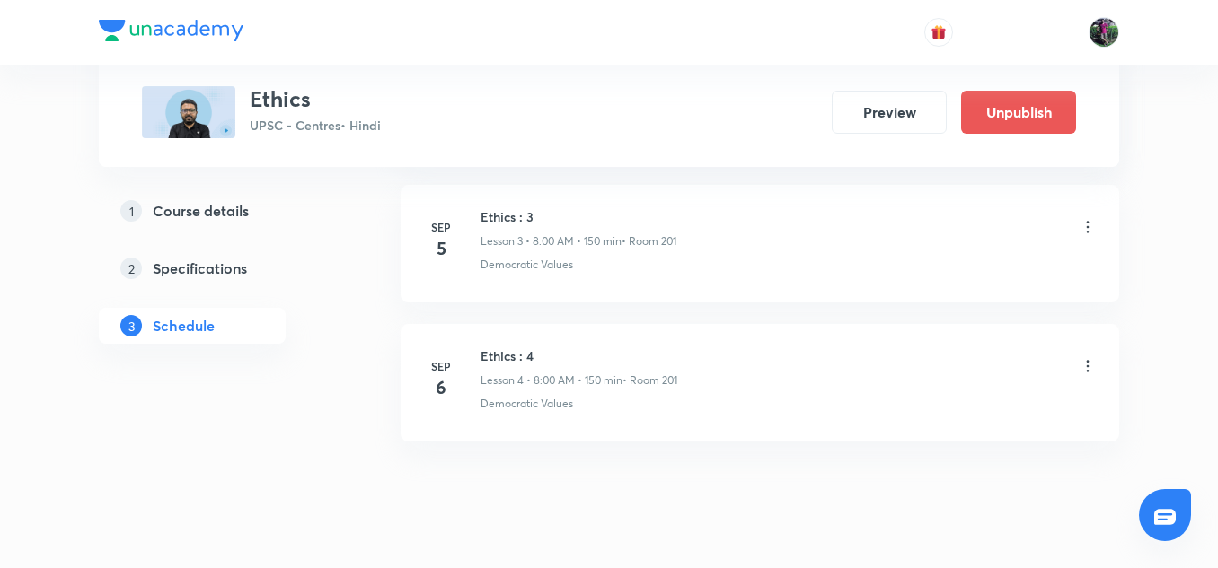
scroll to position [1428, 0]
